Goal: Task Accomplishment & Management: Manage account settings

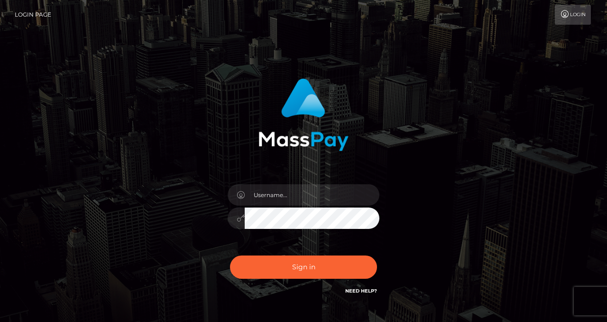
click at [320, 183] on div at bounding box center [304, 213] width 166 height 73
checkbox input "true"
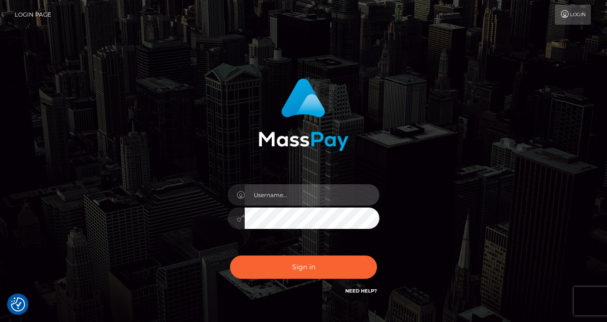
click at [308, 192] on input "text" at bounding box center [312, 194] width 135 height 21
type input "izabela.throne"
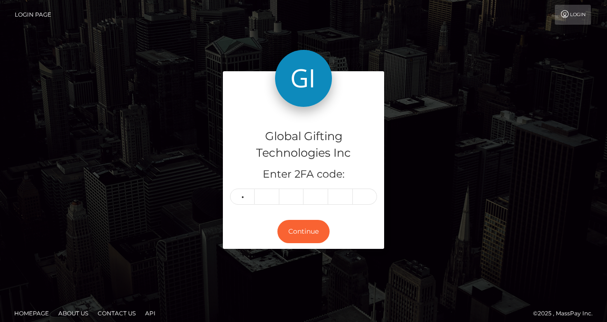
type input "0"
type input "2"
type input "4"
type input "0"
type input "5"
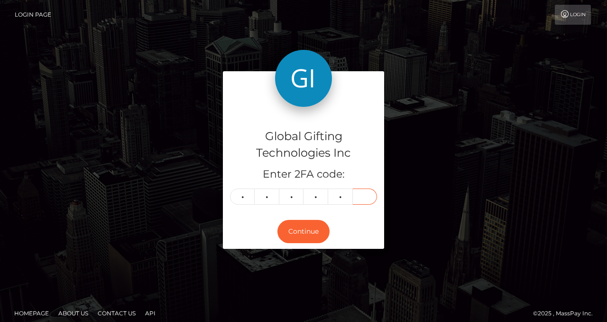
type input "1"
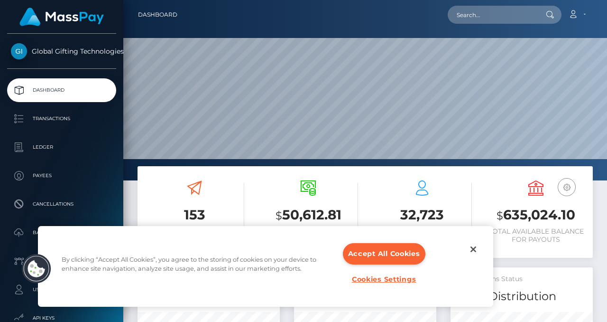
scroll to position [168, 142]
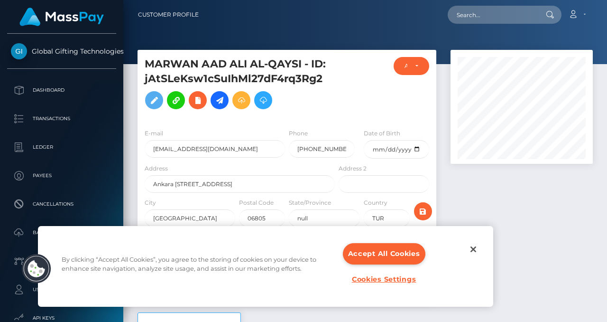
scroll to position [114, 142]
click at [477, 252] on button "Close" at bounding box center [473, 249] width 21 height 21
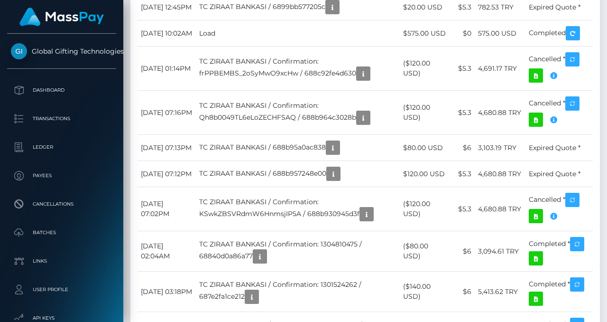
scroll to position [2456, 0]
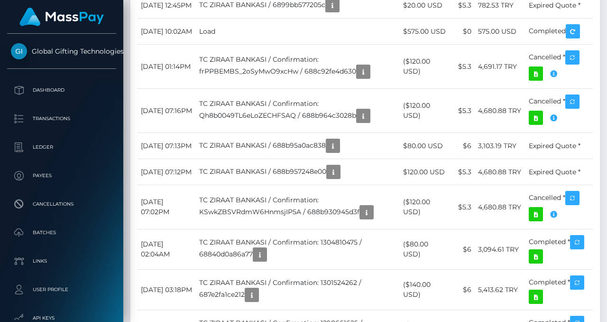
drag, startPoint x: 436, startPoint y: 98, endPoint x: 418, endPoint y: 98, distance: 18.0
copy td "403.91"
